Goal: Check status: Check status

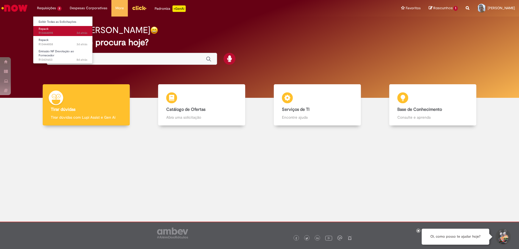
click at [58, 31] on span "3d atrás 3 dias atrás R13444898" at bounding box center [63, 33] width 49 height 4
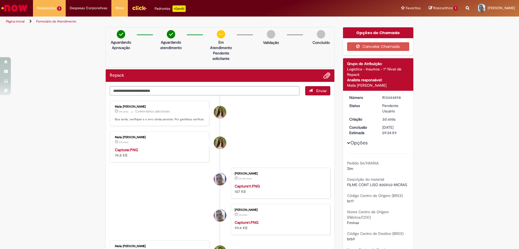
click at [141, 147] on img "Histórico de tíquete" at bounding box center [160, 147] width 90 height 0
click at [191, 93] on textarea "Digite sua mensagem aqui..." at bounding box center [205, 90] width 190 height 9
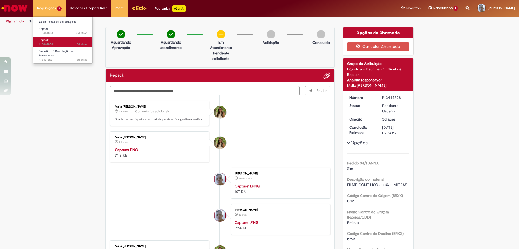
type textarea "**********"
click at [55, 44] on span "3d atrás 3 dias atrás R13444858" at bounding box center [63, 44] width 49 height 4
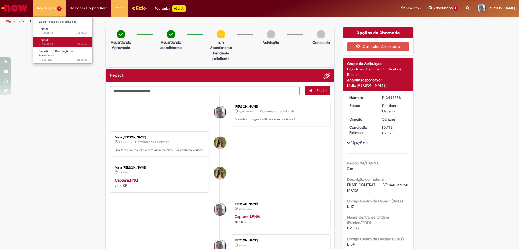
click at [65, 44] on span "3d atrás 3 dias atrás R13444858" at bounding box center [63, 44] width 49 height 4
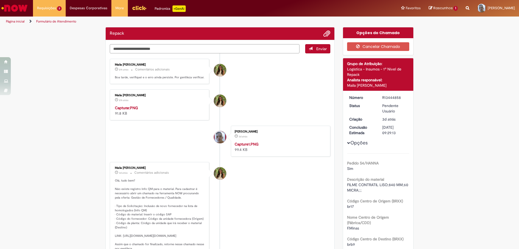
click at [147, 47] on textarea "Digite sua mensagem aqui..." at bounding box center [205, 48] width 190 height 9
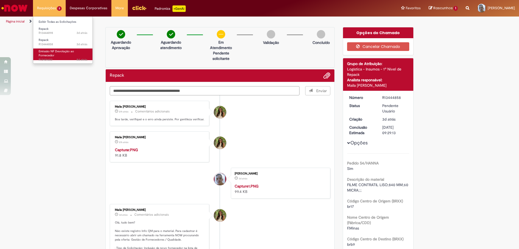
type textarea "**********"
click at [56, 53] on span "Emissão NF Devolução ao Fornecedor" at bounding box center [56, 53] width 35 height 8
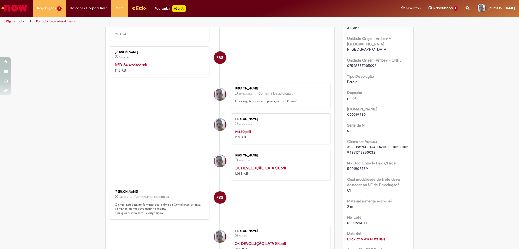
scroll to position [27, 0]
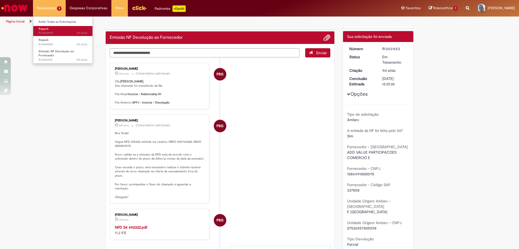
click at [59, 28] on link "Repack 3d atrás 3 dias atrás R13444898" at bounding box center [63, 31] width 60 height 10
